Goal: Transaction & Acquisition: Obtain resource

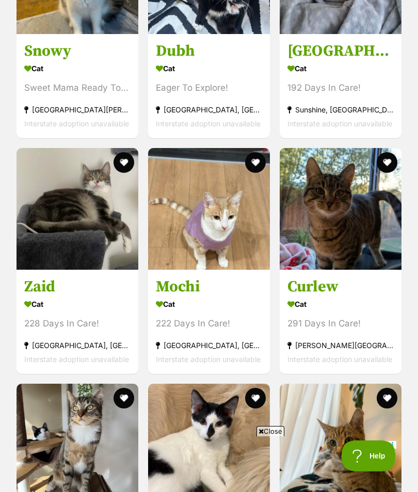
click at [206, 297] on div "Cat" at bounding box center [209, 304] width 106 height 15
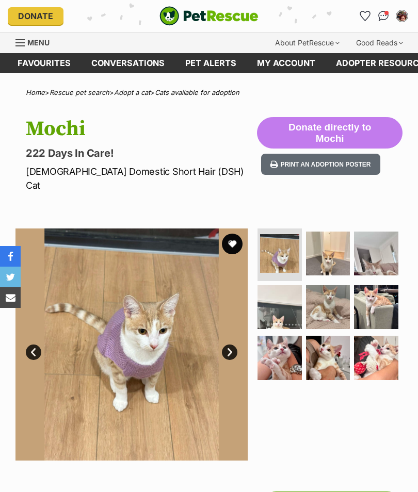
click at [331, 244] on img at bounding box center [328, 254] width 44 height 44
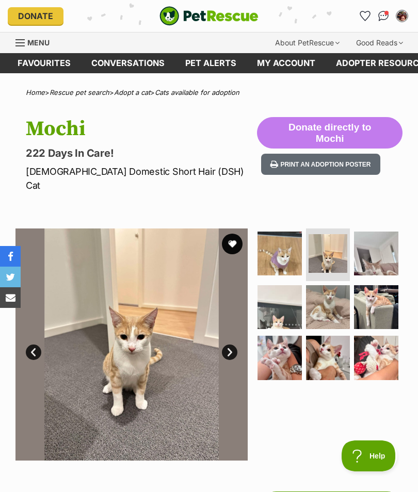
click at [378, 243] on img at bounding box center [376, 254] width 44 height 44
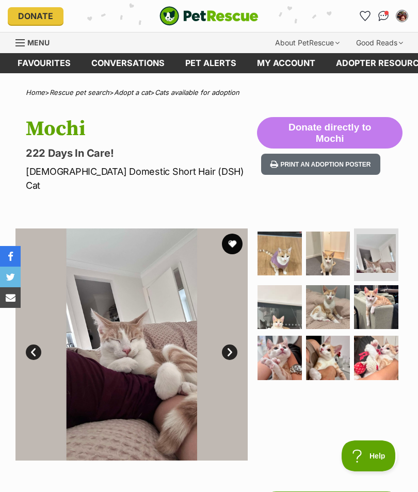
click at [282, 288] on img at bounding box center [279, 307] width 44 height 44
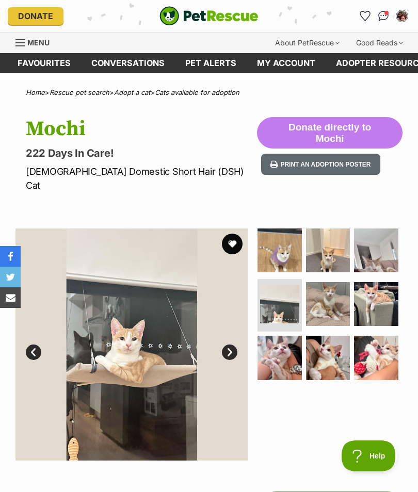
click at [333, 282] on img at bounding box center [328, 304] width 44 height 44
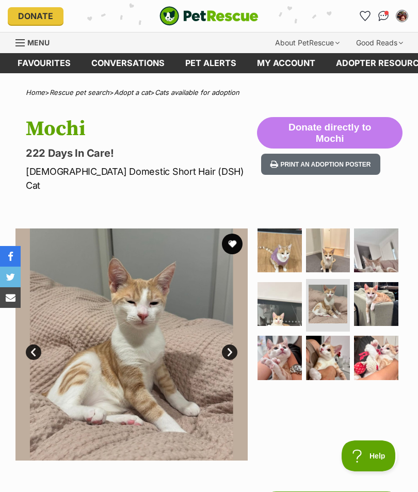
click at [378, 283] on img at bounding box center [376, 304] width 44 height 44
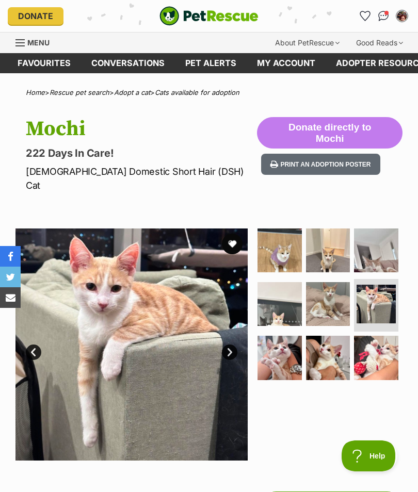
click at [279, 340] on img at bounding box center [279, 358] width 44 height 44
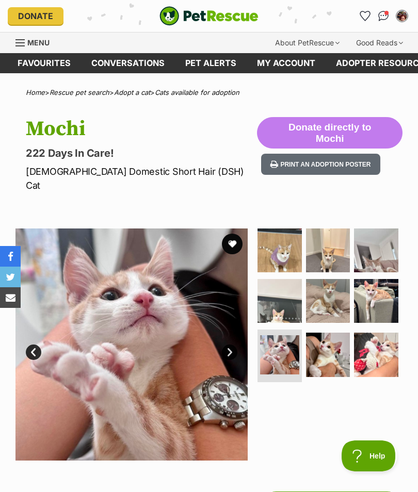
click at [328, 336] on img at bounding box center [328, 355] width 44 height 44
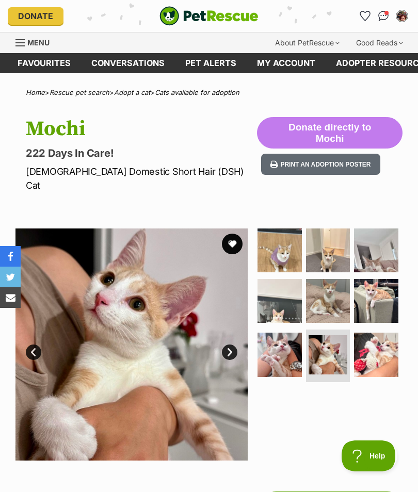
click at [379, 338] on img at bounding box center [376, 355] width 44 height 44
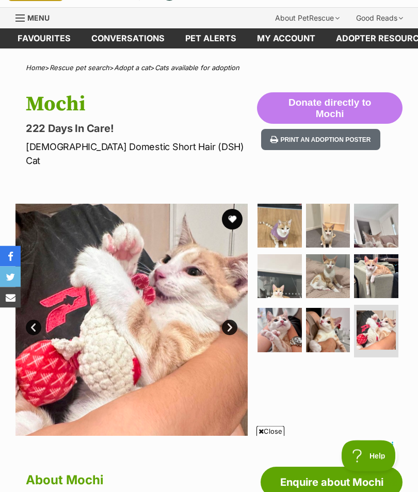
scroll to position [27, 0]
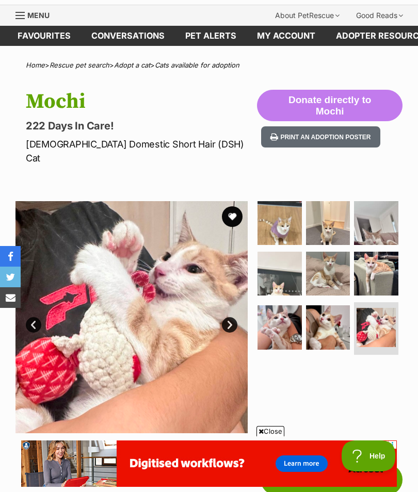
click at [330, 314] on img at bounding box center [328, 327] width 44 height 44
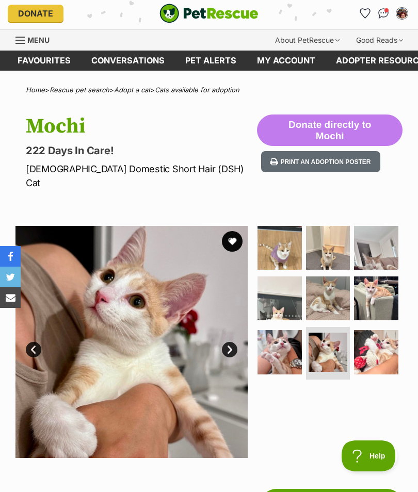
scroll to position [0, 0]
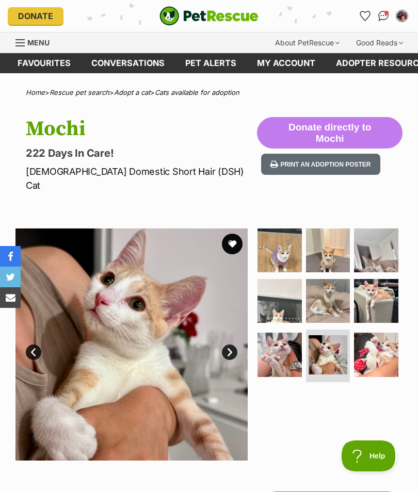
click at [237, 234] on button "favourite" at bounding box center [232, 244] width 21 height 21
click at [207, 91] on link "Cats available for adoption" at bounding box center [197, 92] width 85 height 8
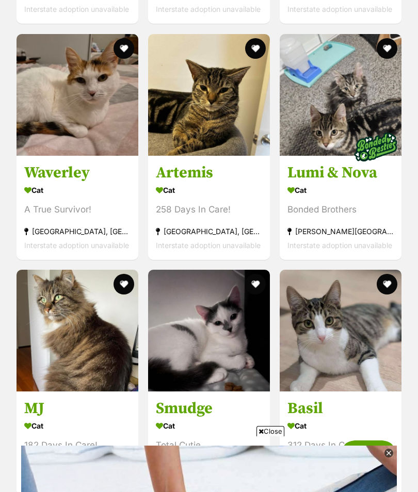
click at [83, 399] on h3 "MJ" at bounding box center [77, 409] width 106 height 20
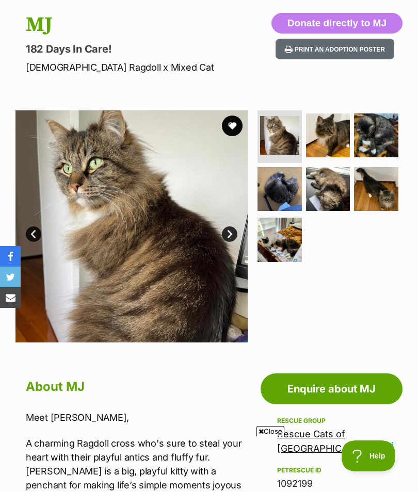
scroll to position [86, 0]
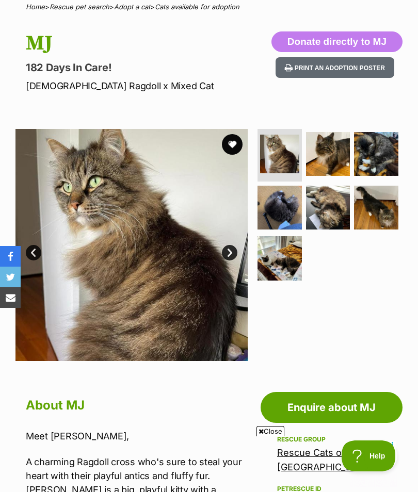
click at [234, 251] on link "Next" at bounding box center [229, 252] width 15 height 15
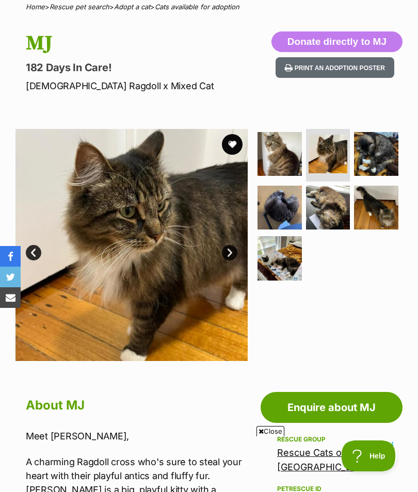
click at [232, 252] on link "Next" at bounding box center [229, 252] width 15 height 15
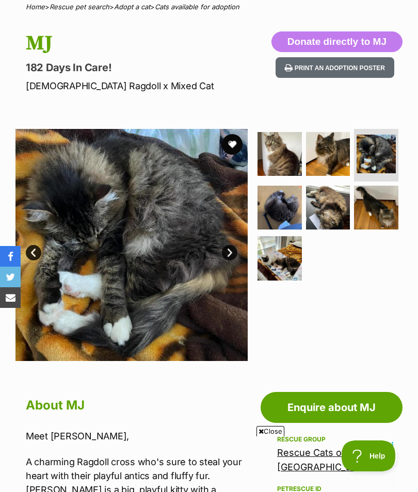
click at [231, 250] on link "Next" at bounding box center [229, 252] width 15 height 15
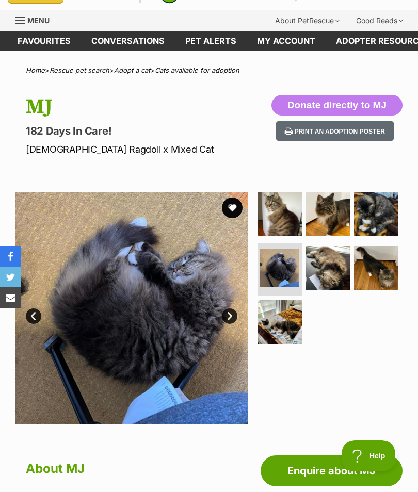
scroll to position [0, 0]
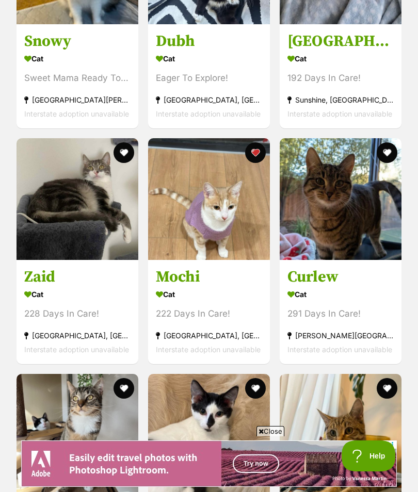
scroll to position [2259, 0]
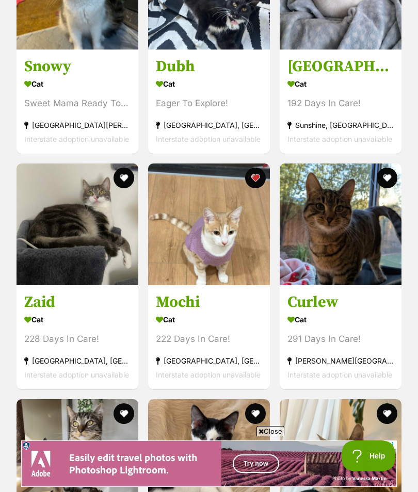
click at [228, 221] on img at bounding box center [209, 225] width 122 height 122
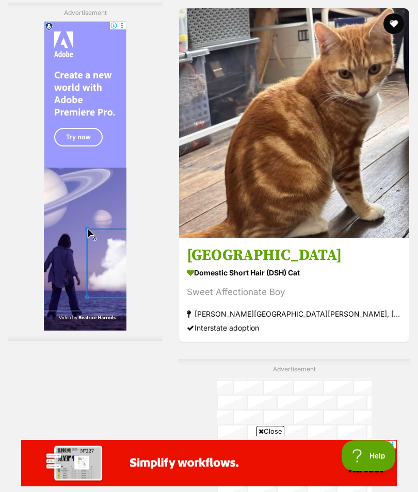
scroll to position [2153, 0]
